Goal: Learn about a topic

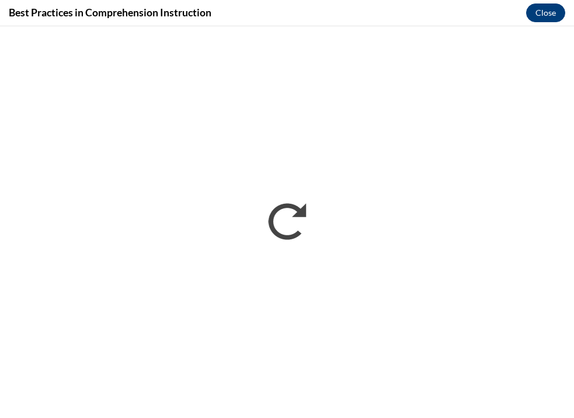
scroll to position [2473, 0]
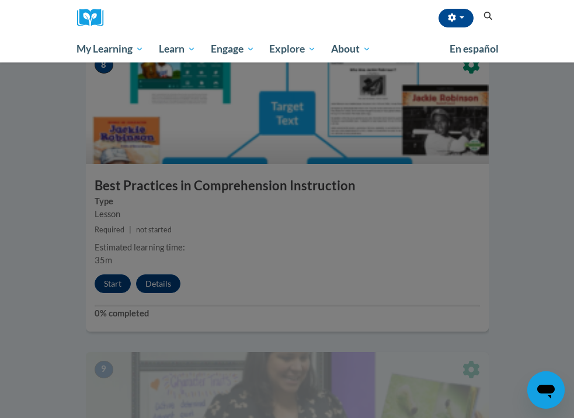
click at [507, 90] on div at bounding box center [287, 209] width 574 height 418
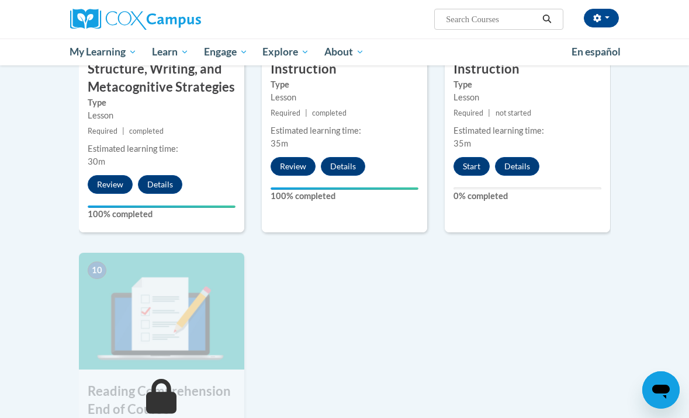
scroll to position [1110, 0]
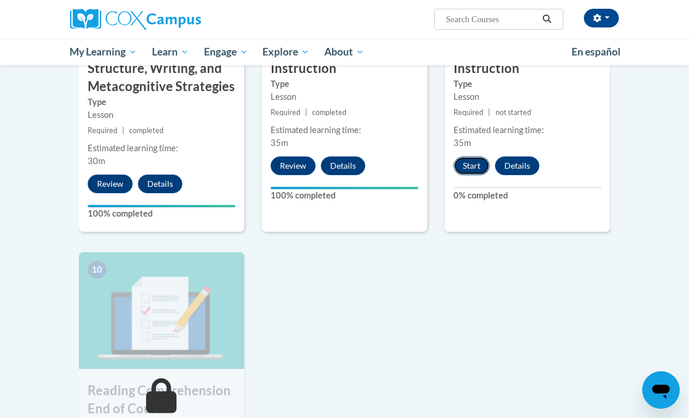
click at [463, 157] on button "Start" at bounding box center [471, 166] width 36 height 19
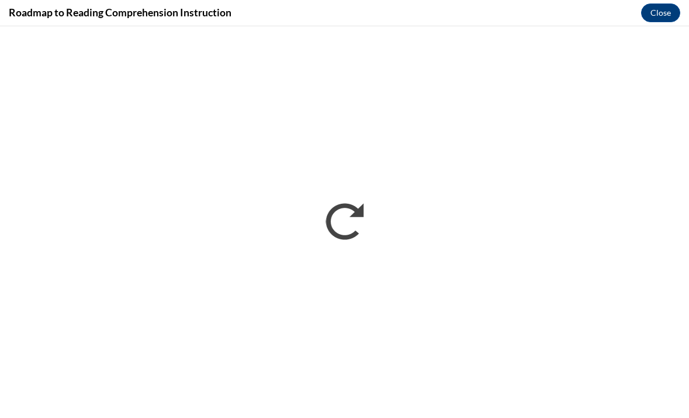
scroll to position [0, 0]
